Goal: Information Seeking & Learning: Learn about a topic

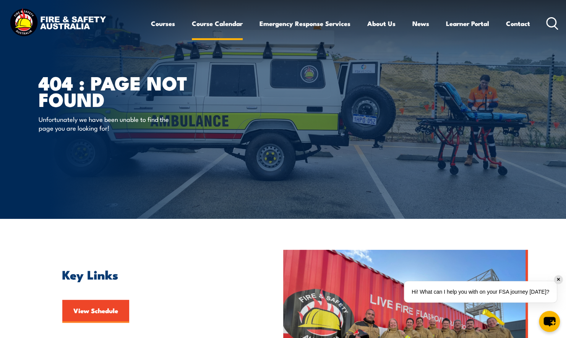
click at [201, 23] on link "Course Calendar" at bounding box center [217, 23] width 51 height 20
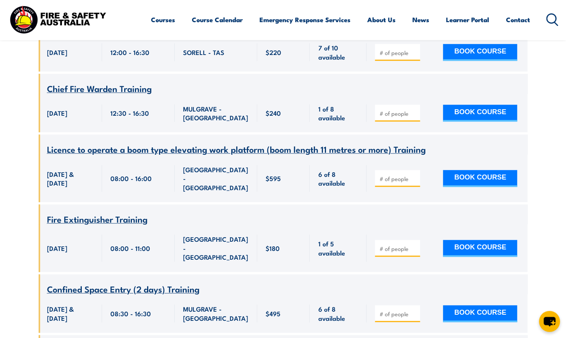
scroll to position [153, 0]
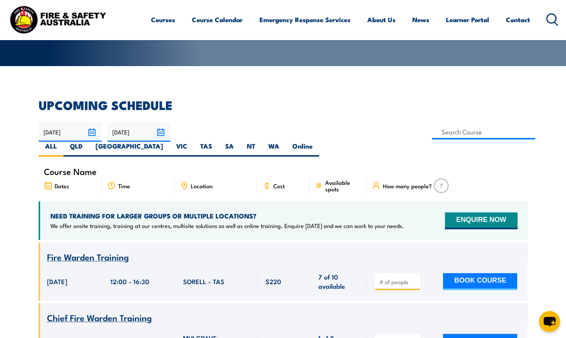
click at [211, 183] on span "Location" at bounding box center [202, 186] width 22 height 6
click at [229, 177] on div "Location" at bounding box center [216, 186] width 83 height 18
click at [187, 182] on icon at bounding box center [184, 186] width 8 height 8
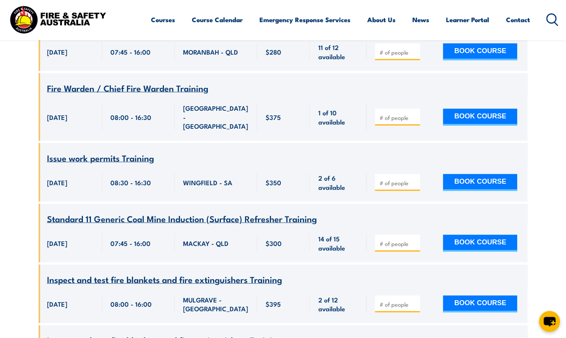
scroll to position [0, 0]
